Goal: Complete application form

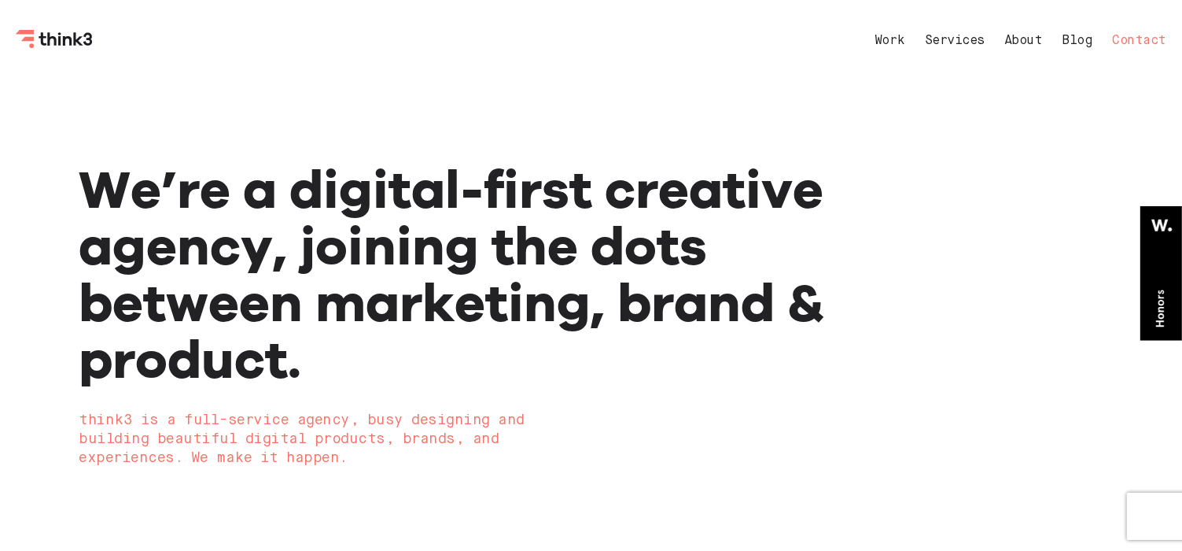
click at [1149, 42] on link "Contact" at bounding box center [1140, 41] width 54 height 13
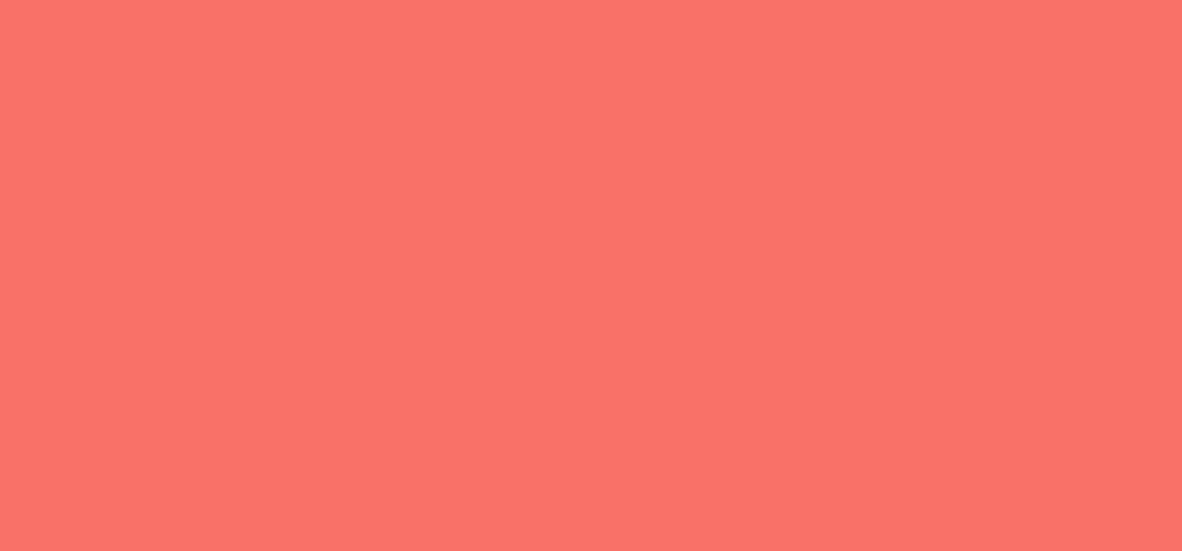
select select "General enquiry"
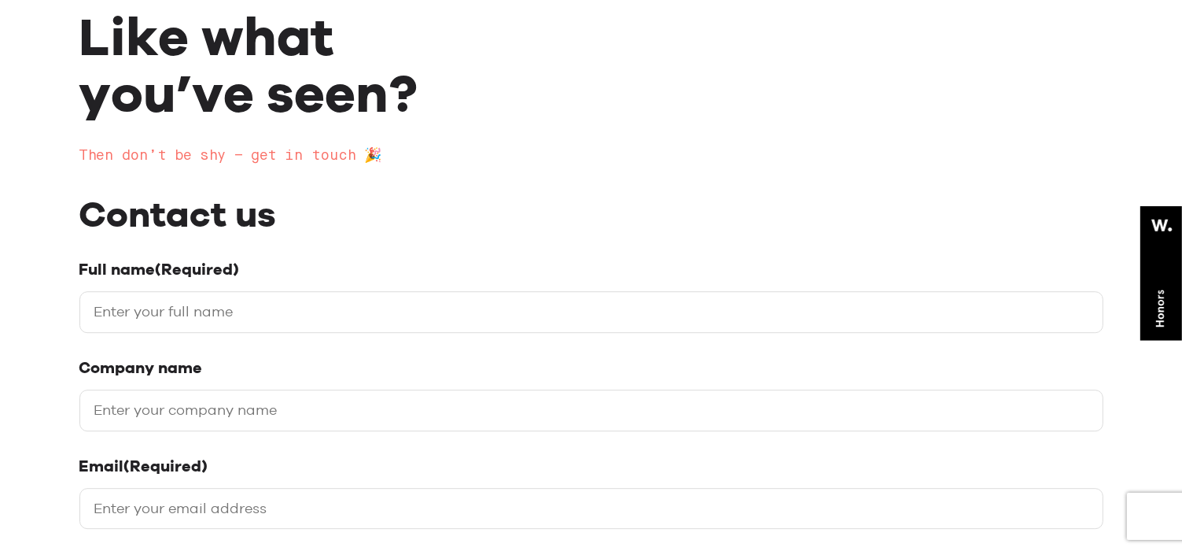
scroll to position [236, 0]
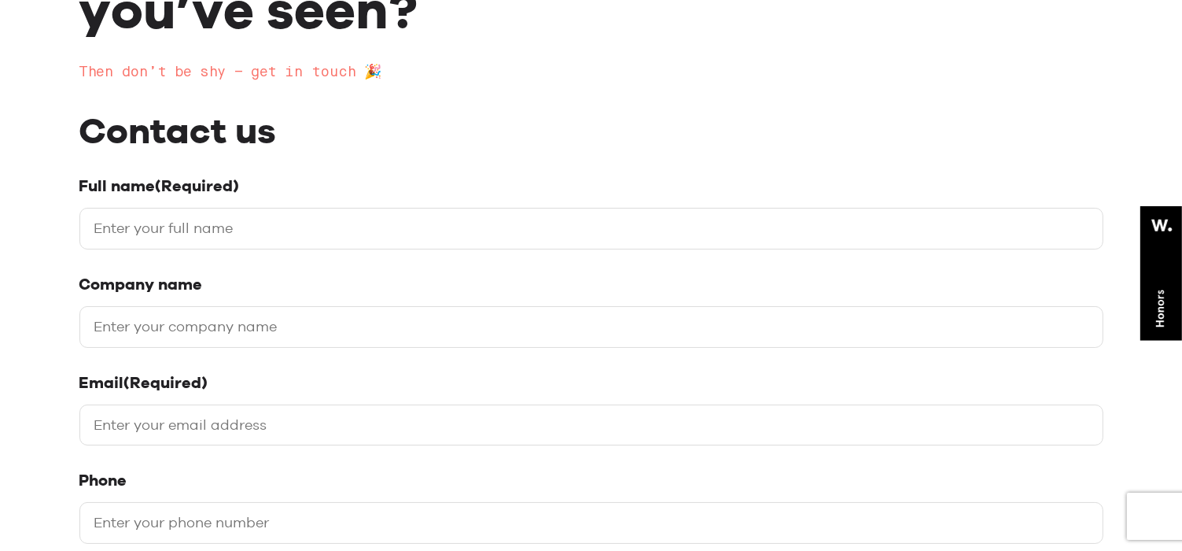
click at [436, 223] on input "Full name (Required)" at bounding box center [591, 229] width 1024 height 42
type input "[PERSON_NAME]"
type input "Backlinks House"
type input "[EMAIL_ADDRESS][DOMAIN_NAME]"
type input "09647752551"
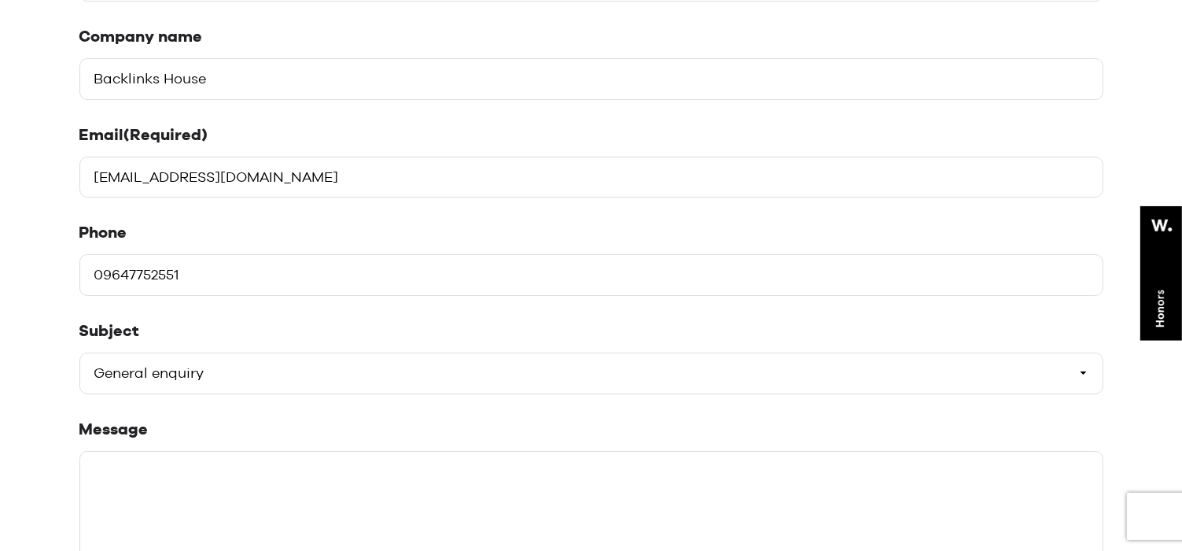
scroll to position [551, 0]
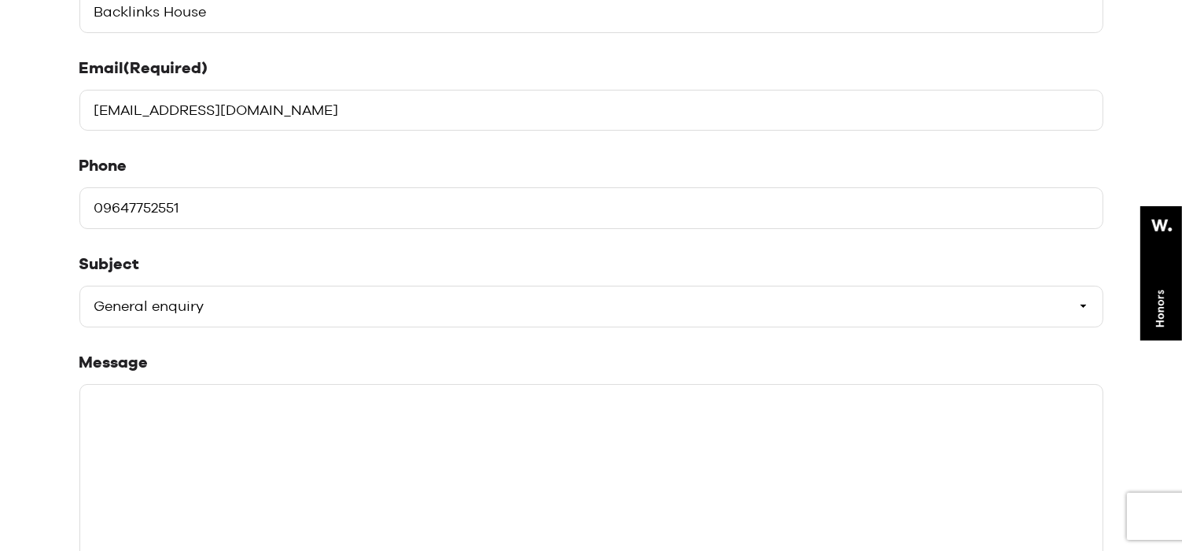
click at [247, 294] on select "Please select a subject General enquiry Start a project Support" at bounding box center [591, 307] width 1024 height 42
select select "Start a project"
click at [79, 286] on select "Please select a subject General enquiry Start a project Support" at bounding box center [591, 307] width 1024 height 42
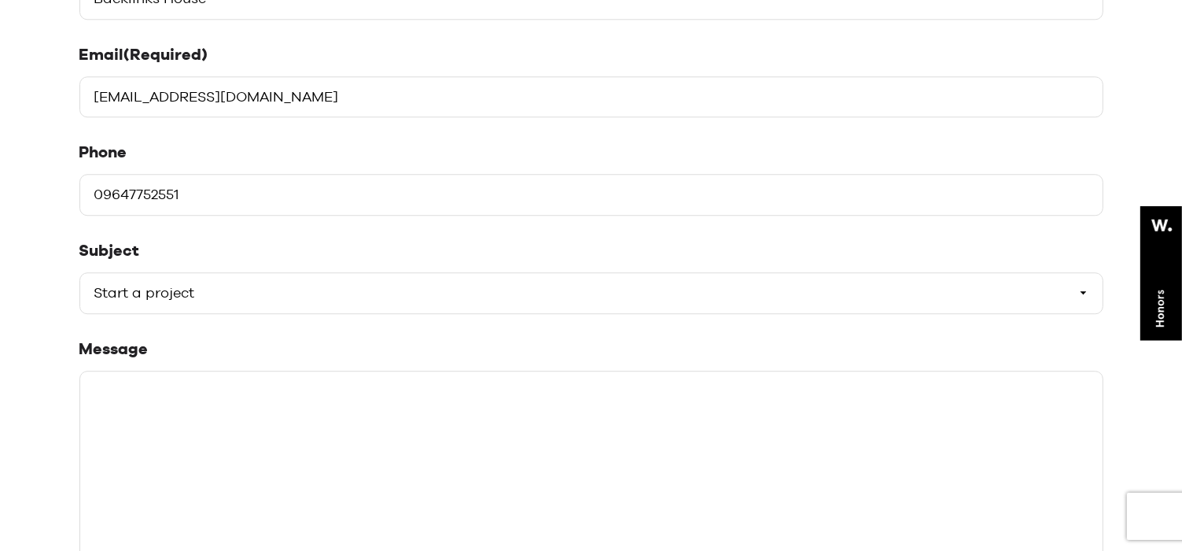
scroll to position [708, 0]
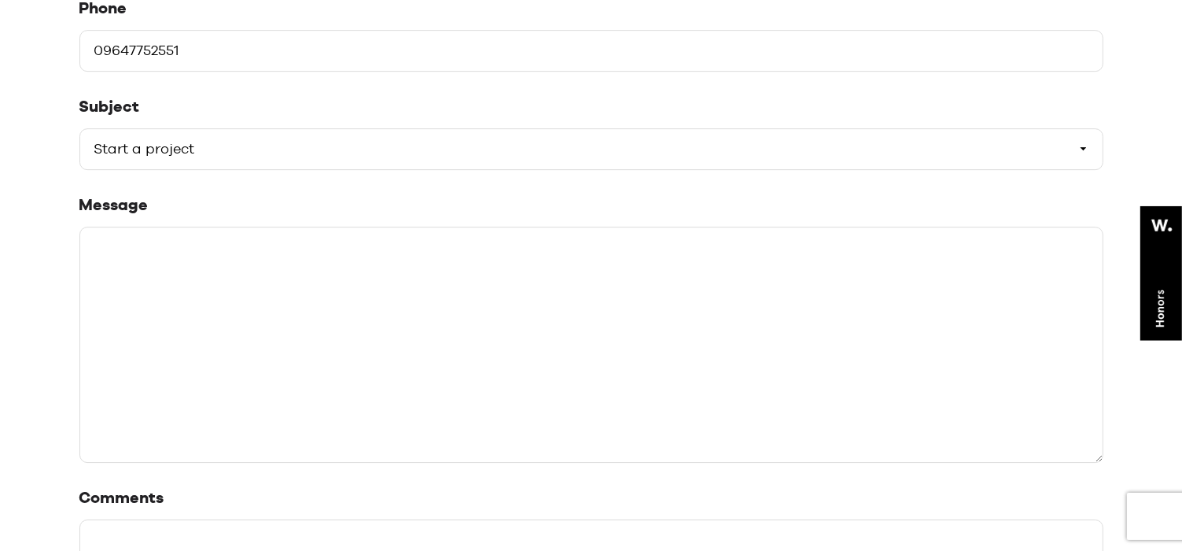
click at [293, 328] on textarea "Message" at bounding box center [591, 345] width 1024 height 236
paste textarea "Hi, I hope you're well. I specialize in Guest Blogging and Link Building to imp…"
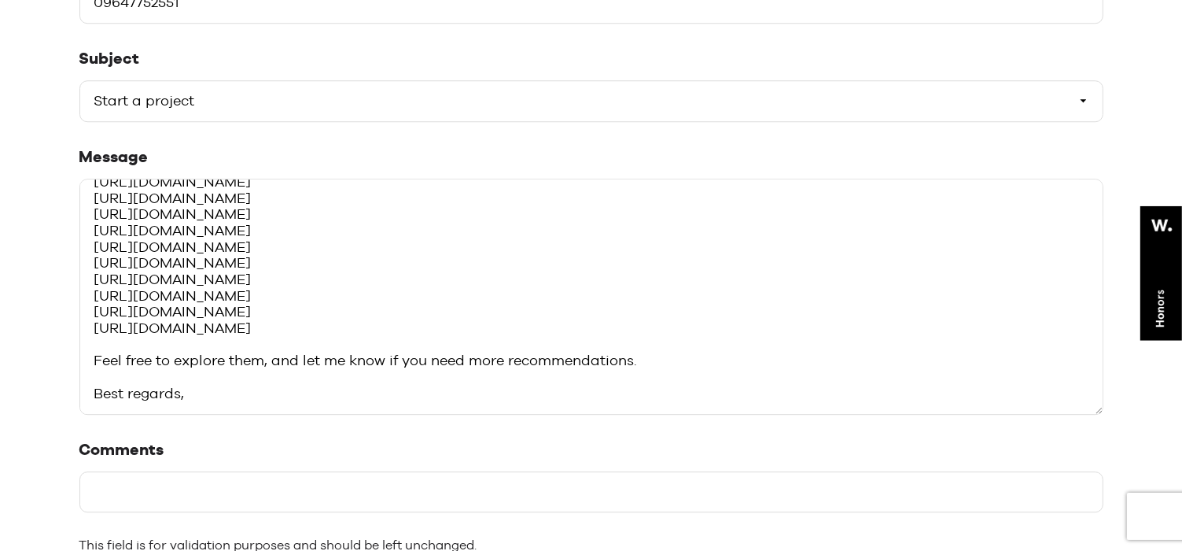
scroll to position [944, 0]
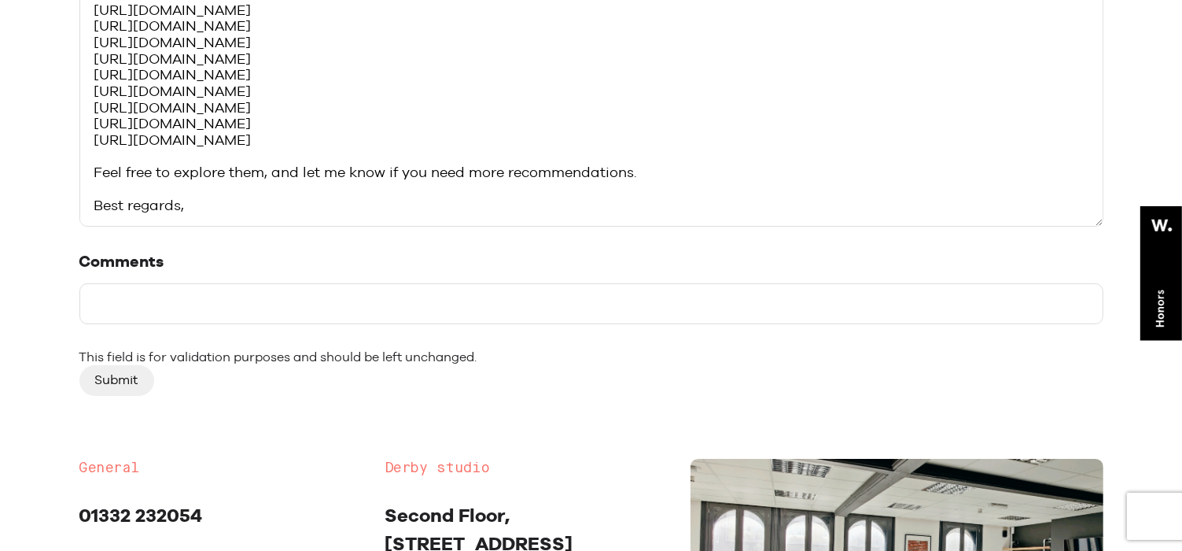
type textarea "Hi, I hope you're well. I specialize in Guest Blogging and Link Building to imp…"
click at [323, 307] on input "Comments" at bounding box center [591, 304] width 1024 height 42
click at [138, 307] on input "Comments" at bounding box center [591, 304] width 1024 height 42
paste input "I am providing Guarantee Do-follow and permanent links"
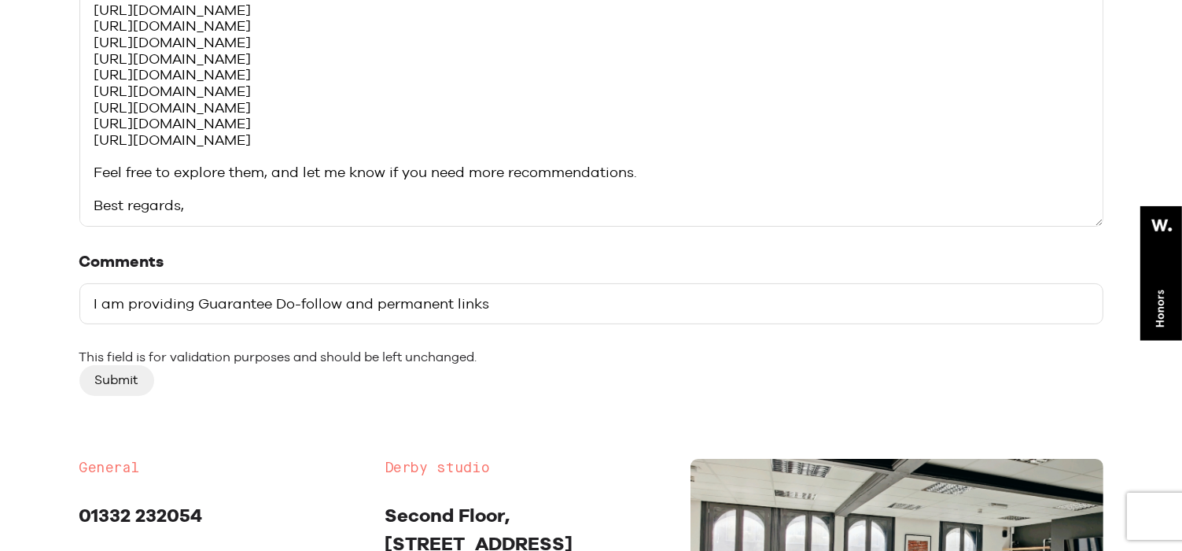
type input "I am providing Guarantee Do-follow and permanent links"
click at [103, 381] on input "Submit" at bounding box center [116, 380] width 75 height 30
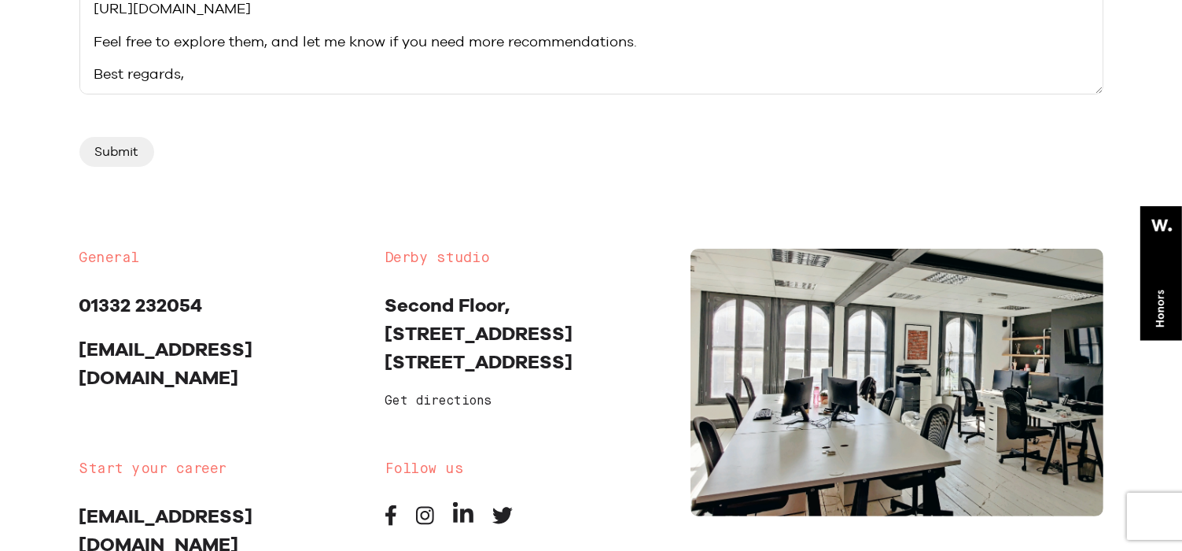
scroll to position [1023, 0]
